Goal: Task Accomplishment & Management: Manage account settings

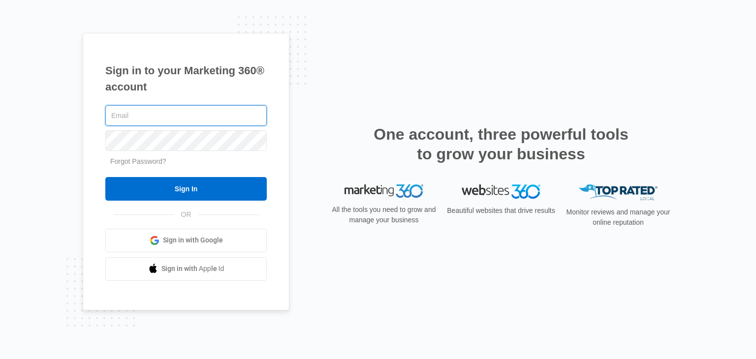
click at [159, 121] on input "text" at bounding box center [186, 115] width 162 height 21
paste input "[EMAIL_ADDRESS][DOMAIN_NAME]"
type input "[EMAIL_ADDRESS][DOMAIN_NAME]"
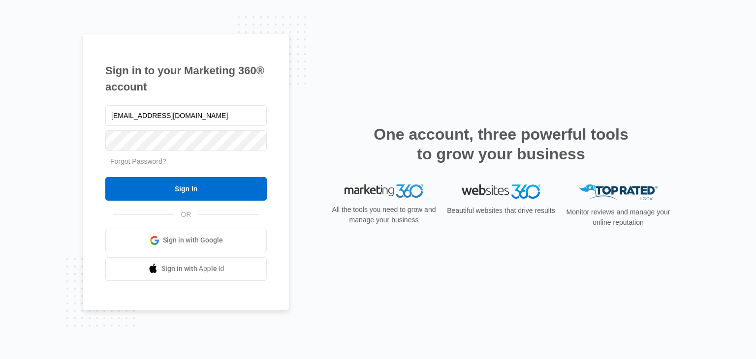
drag, startPoint x: 171, startPoint y: 152, endPoint x: 98, endPoint y: 146, distance: 74.1
click at [98, 146] on div "Sign in to your Marketing 360® account cevajay839@kwifa.com Forgot Password? Si…" at bounding box center [186, 172] width 207 height 278
click at [169, 166] on div "Forgot Password?" at bounding box center [186, 162] width 162 height 10
click at [141, 163] on link "Forgot Password?" at bounding box center [138, 162] width 56 height 8
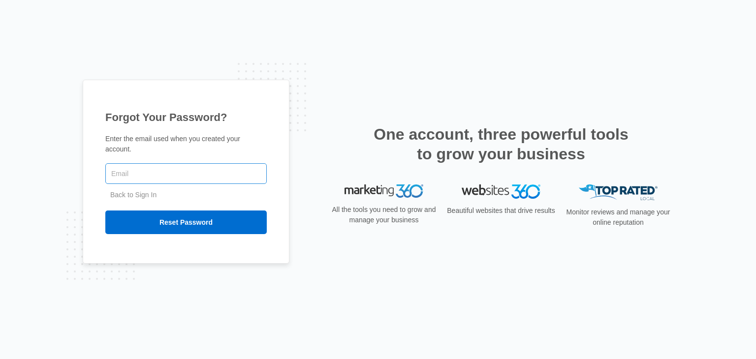
click at [150, 166] on input "text" at bounding box center [186, 173] width 162 height 21
click at [106, 253] on div "Forgot Your Password? Enter the email used when you created your account. Back …" at bounding box center [186, 172] width 207 height 184
click at [165, 168] on input "text" at bounding box center [186, 173] width 162 height 21
click at [155, 166] on input "text" at bounding box center [186, 173] width 162 height 21
paste input "[EMAIL_ADDRESS][DOMAIN_NAME]"
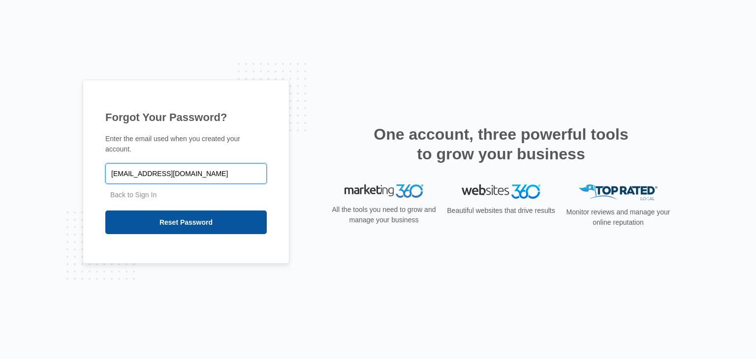
type input "[EMAIL_ADDRESS][DOMAIN_NAME]"
click at [191, 219] on input "Reset Password" at bounding box center [186, 223] width 162 height 24
